Goal: Task Accomplishment & Management: Manage account settings

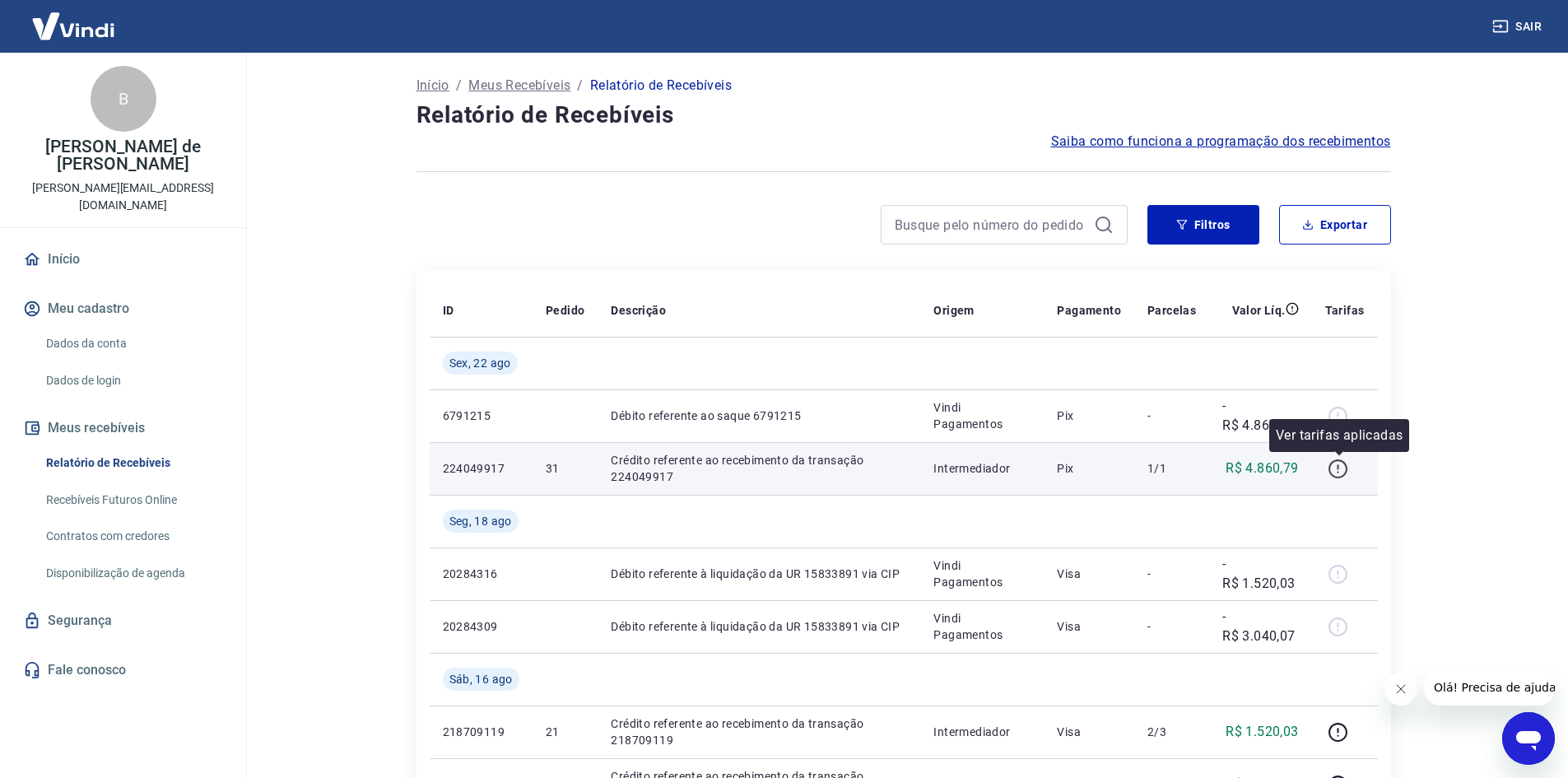
click at [1340, 465] on icon "button" at bounding box center [1338, 469] width 21 height 21
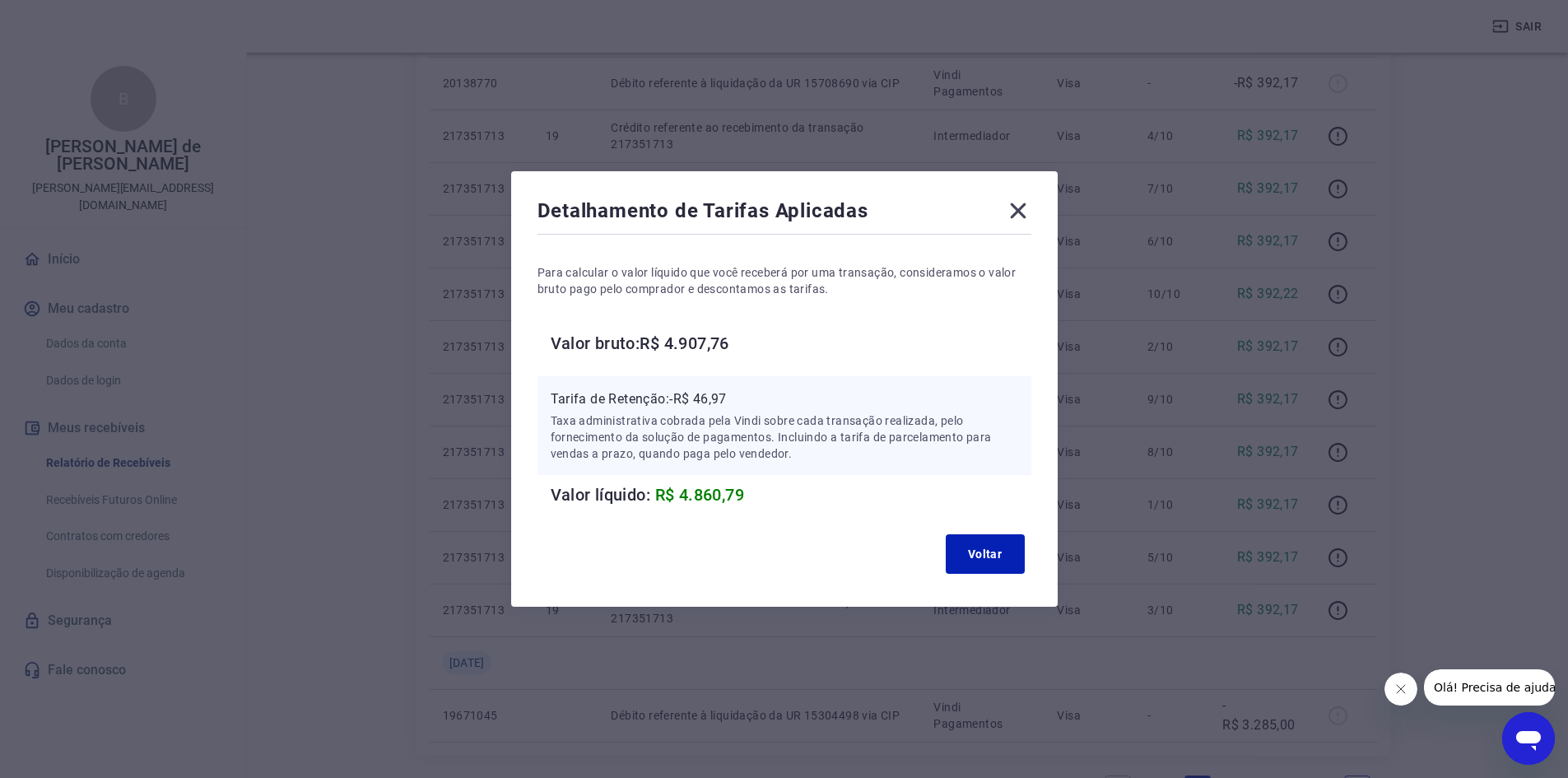
scroll to position [900, 0]
click at [1026, 216] on icon at bounding box center [1018, 210] width 26 height 26
